Goal: Find specific page/section: Find specific page/section

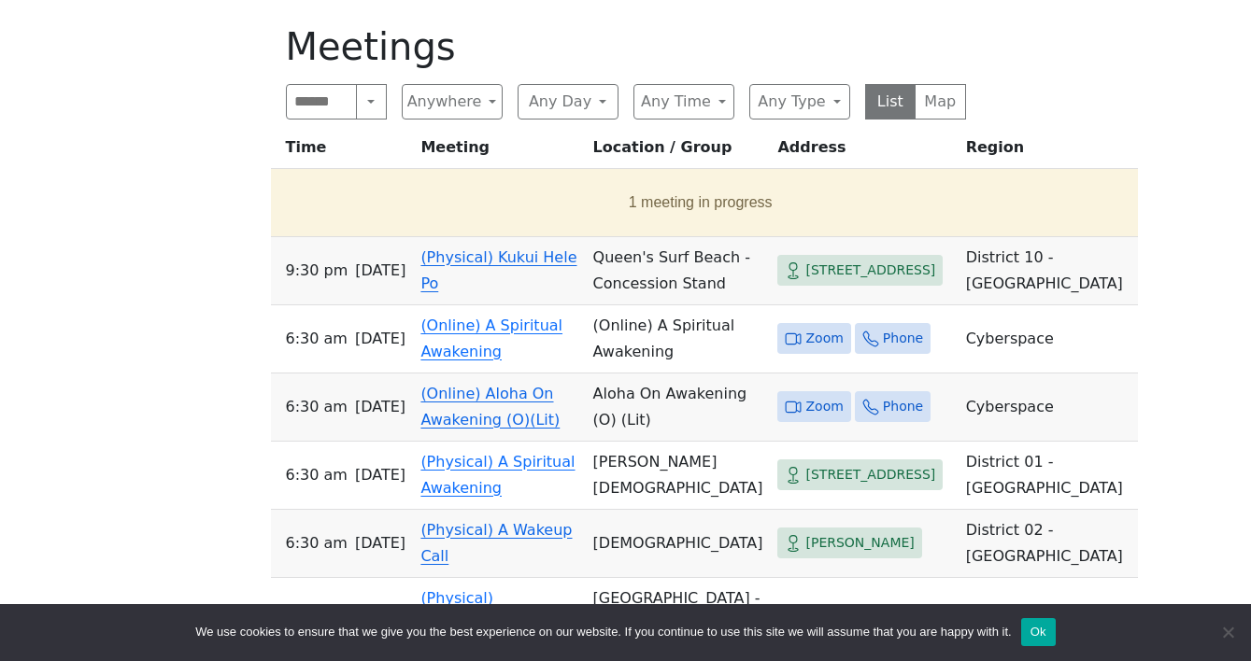
click at [585, 237] on td "(Physical) Kukui Hele Po" at bounding box center [499, 271] width 172 height 68
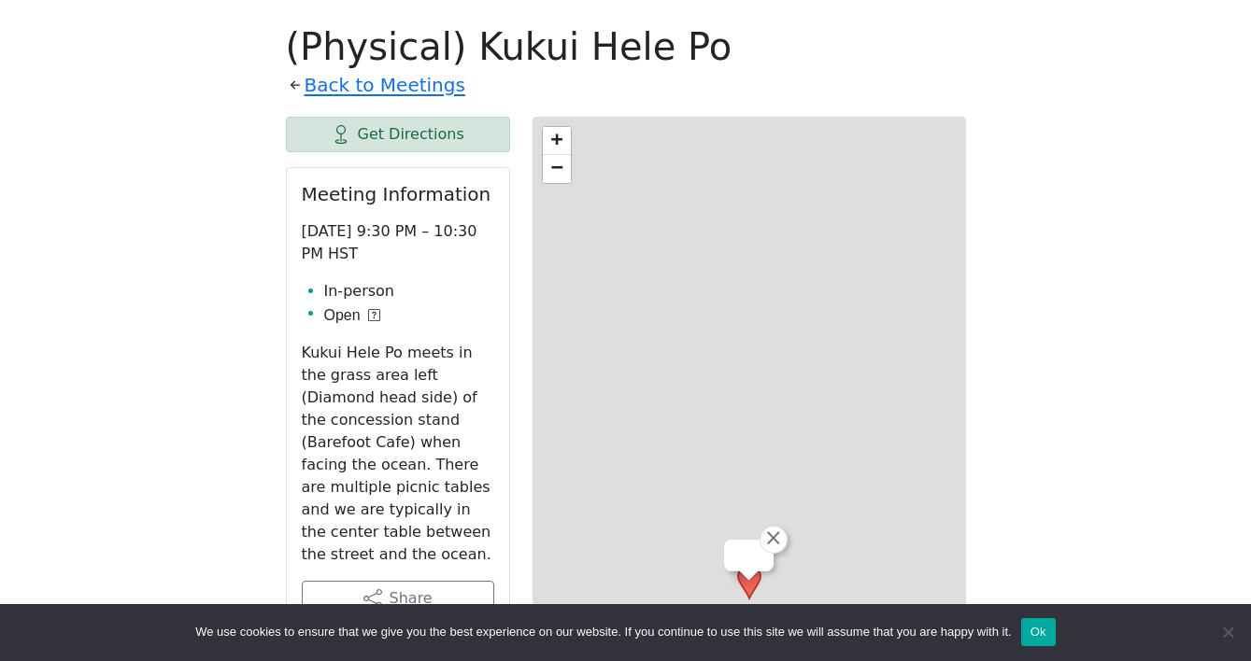
scroll to position [644, 0]
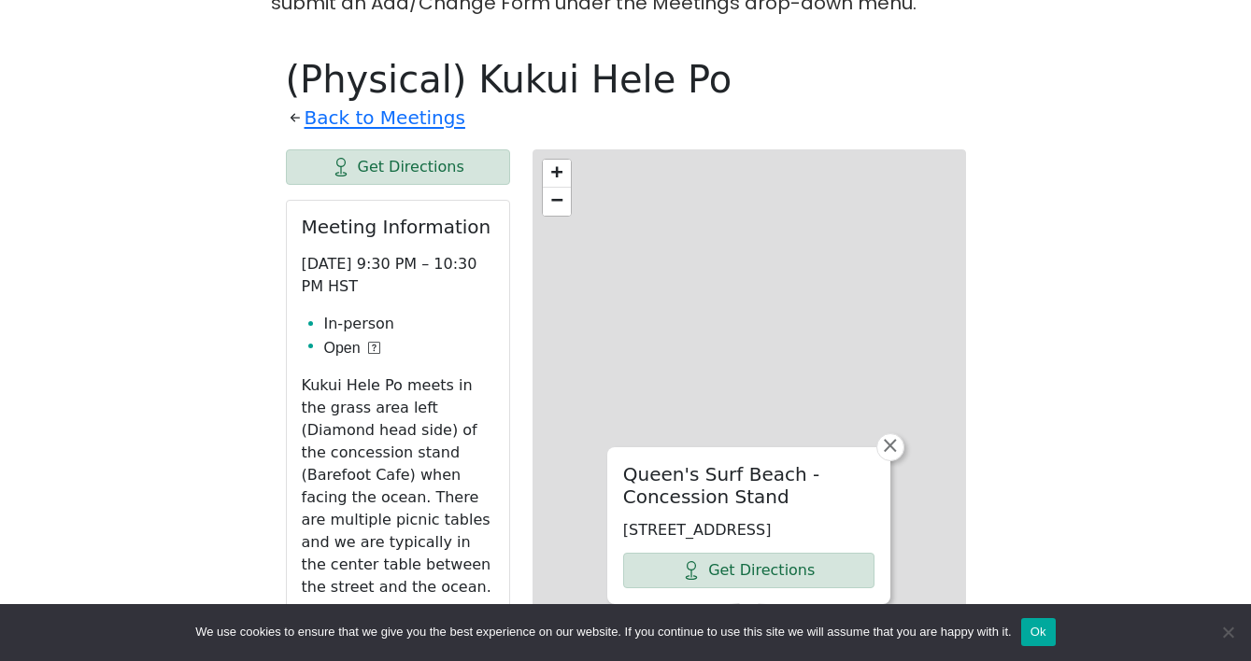
click at [588, 163] on div "[GEOGRAPHIC_DATA] - Concession Stand [STREET_ADDRESS] Get Directions × + − Leaf…" at bounding box center [748, 616] width 433 height 934
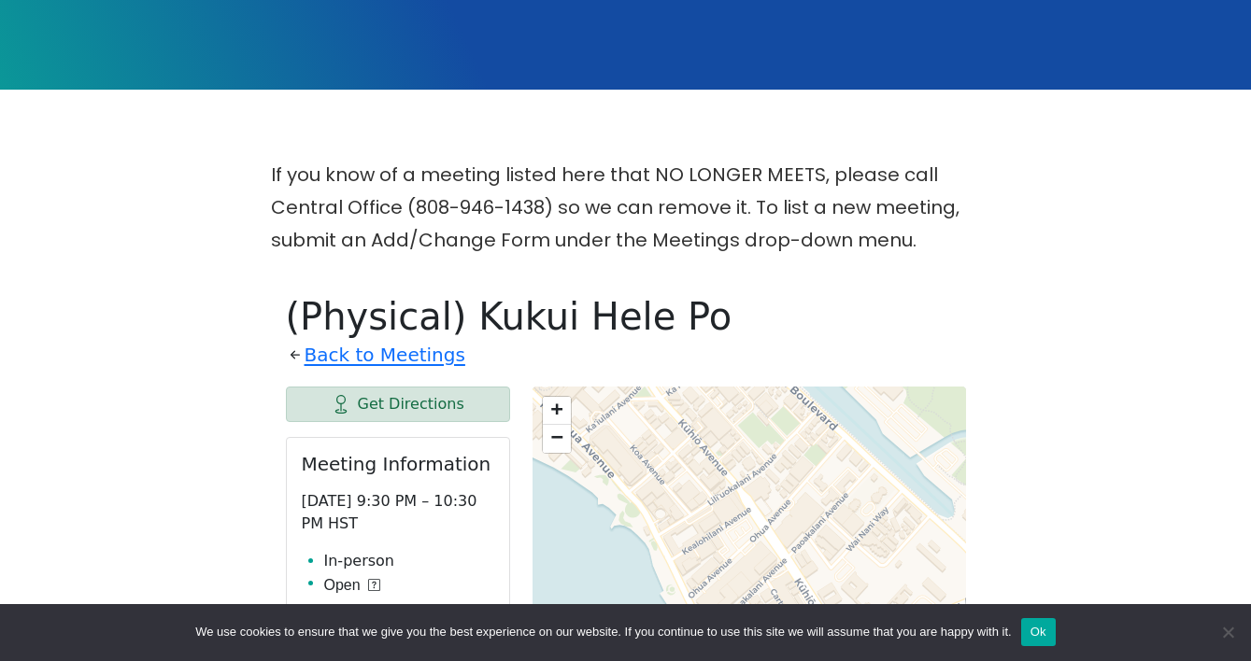
scroll to position [431, 0]
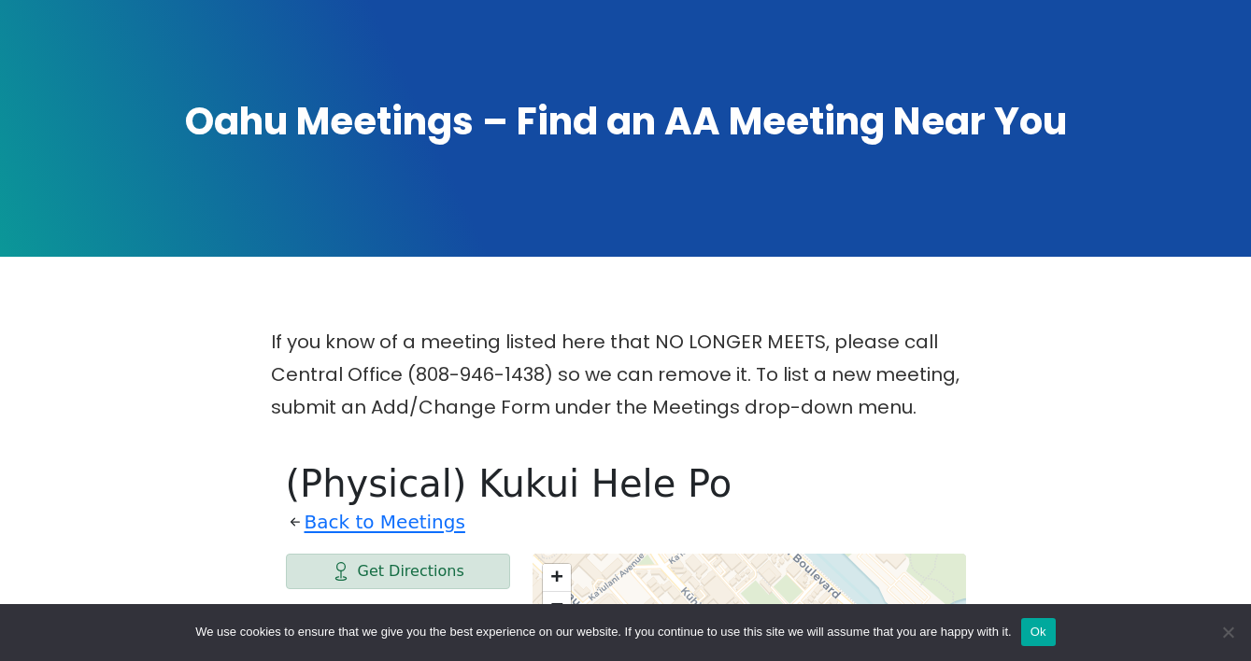
scroll to position [230, 0]
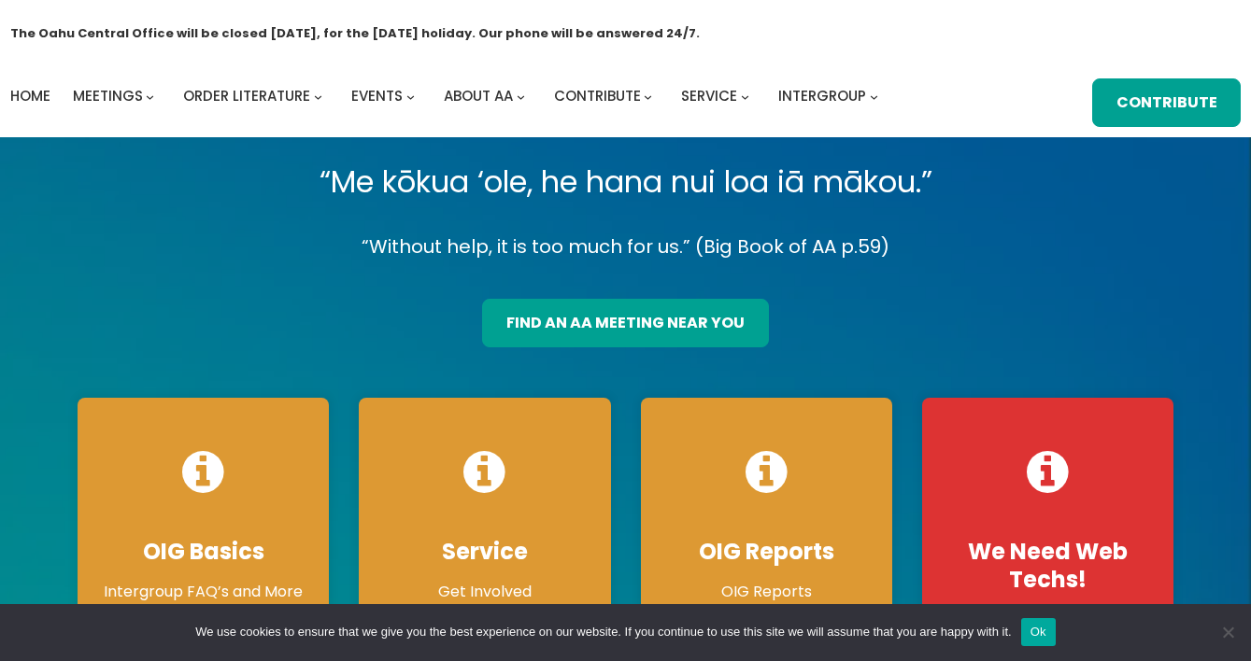
scroll to position [162, 0]
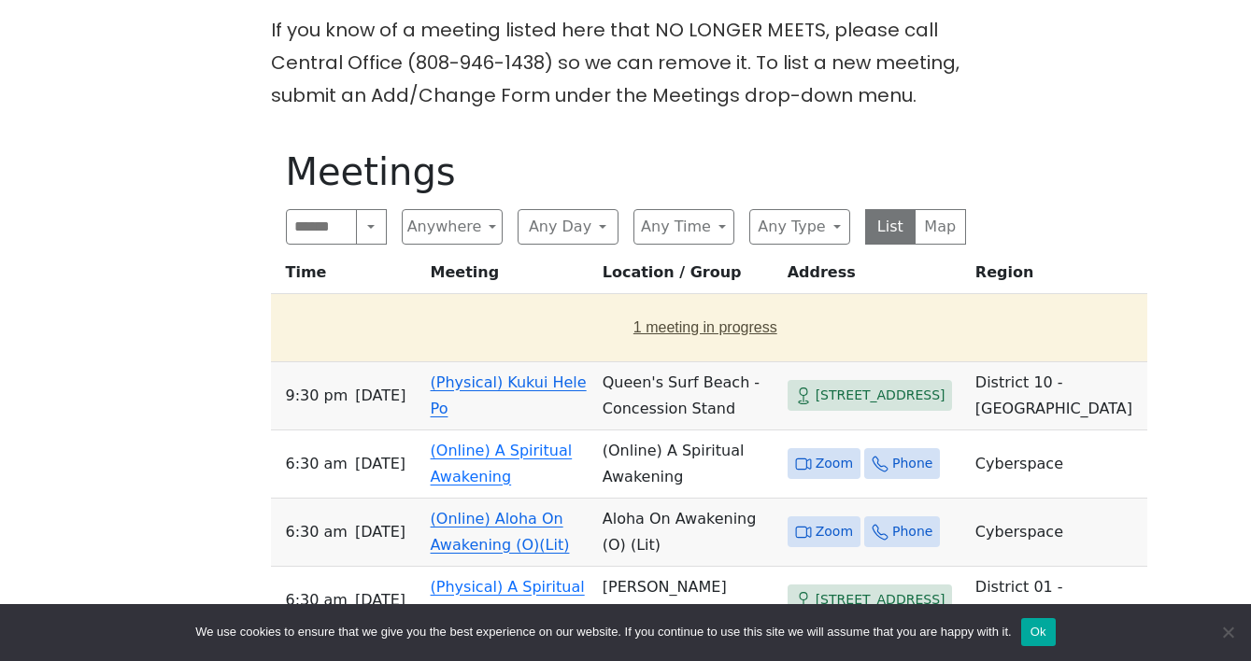
scroll to position [520, 0]
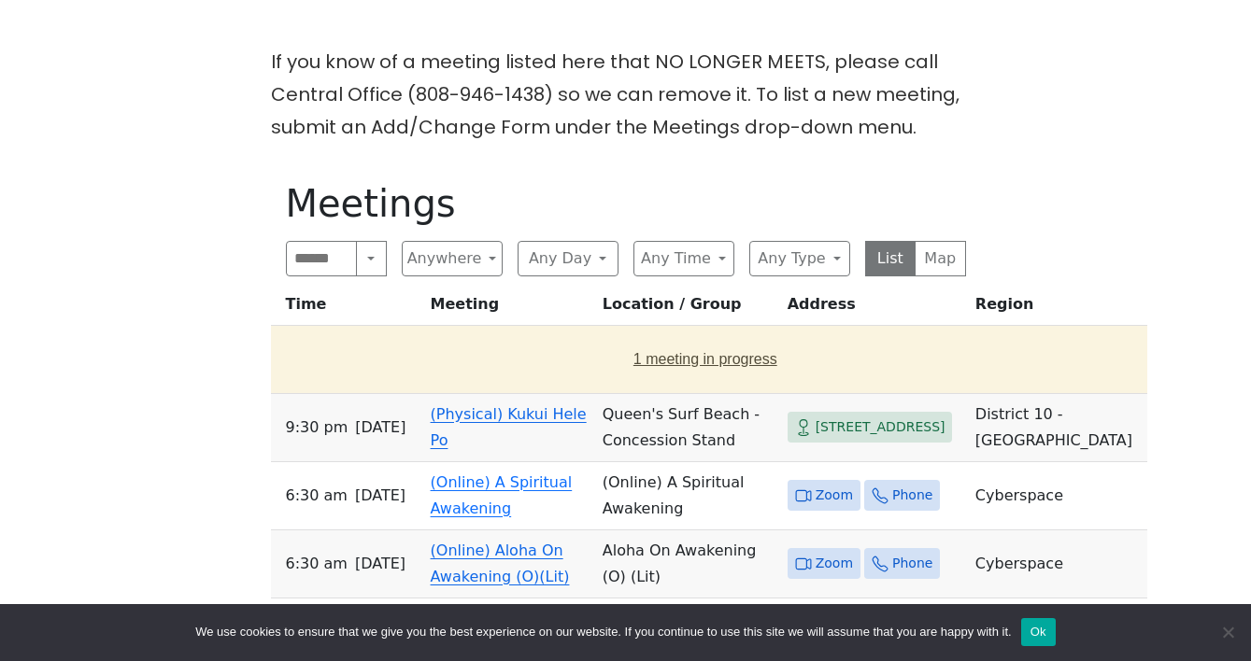
click at [541, 333] on button "1 meeting in progress" at bounding box center [705, 359] width 855 height 52
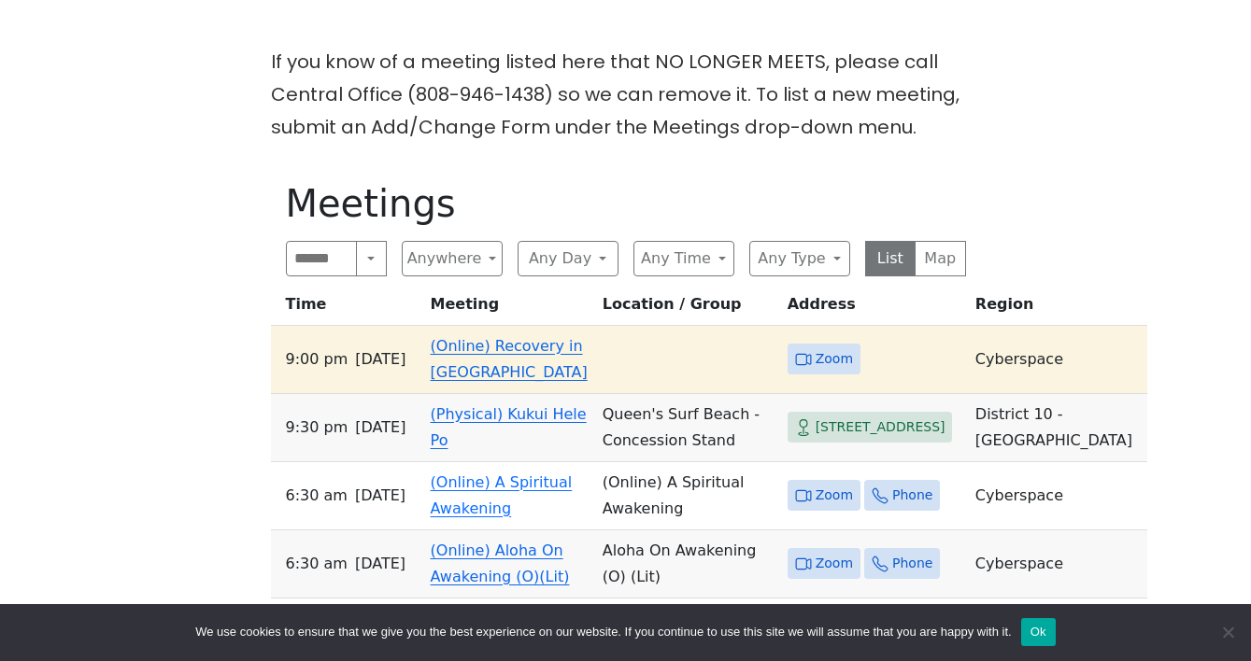
click at [506, 337] on link "(Online) Recovery in Da House" at bounding box center [509, 359] width 157 height 44
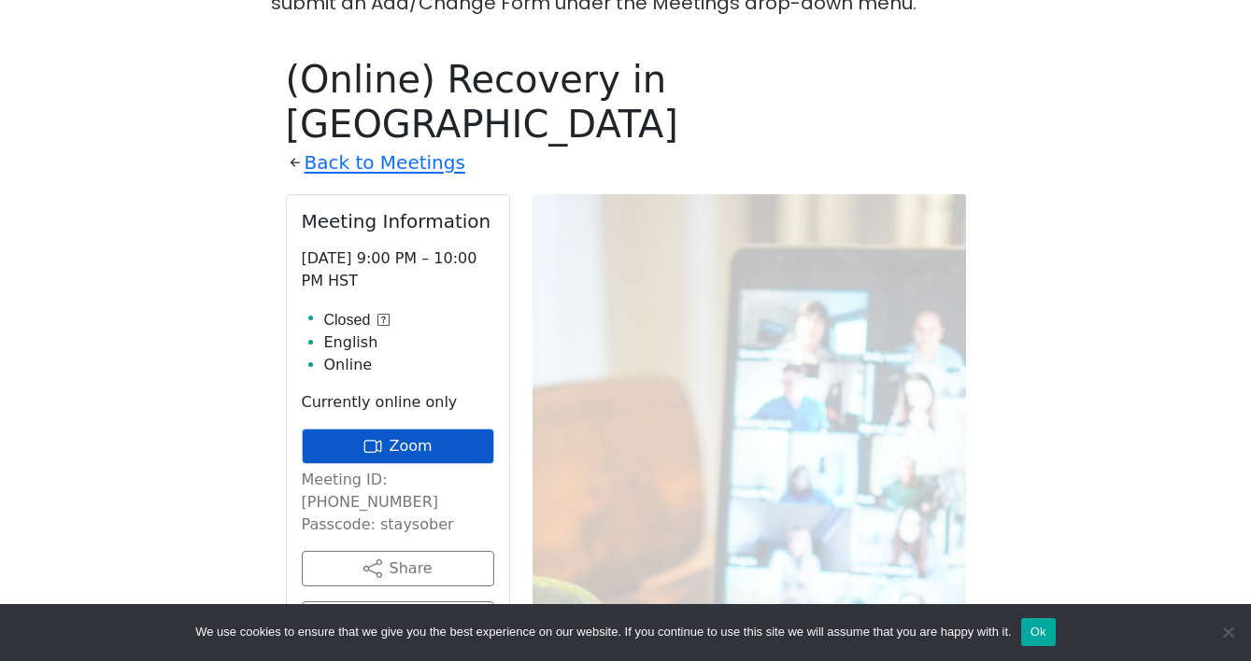
click at [425, 429] on link "Zoom" at bounding box center [398, 446] width 192 height 35
click at [412, 429] on link "Zoom" at bounding box center [398, 446] width 192 height 35
